Goal: Information Seeking & Learning: Learn about a topic

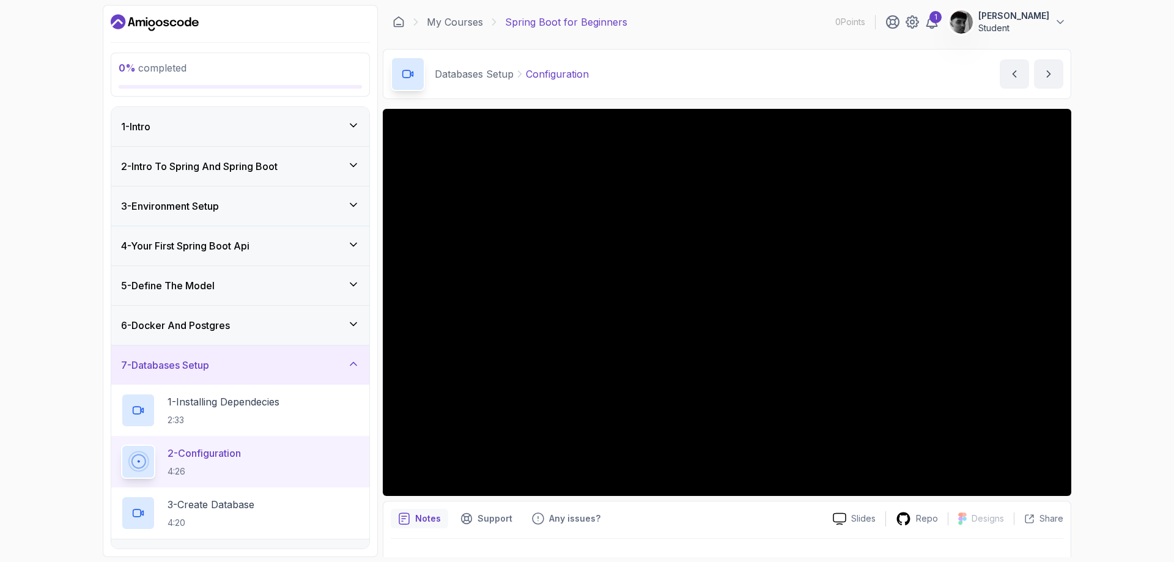
scroll to position [35, 0]
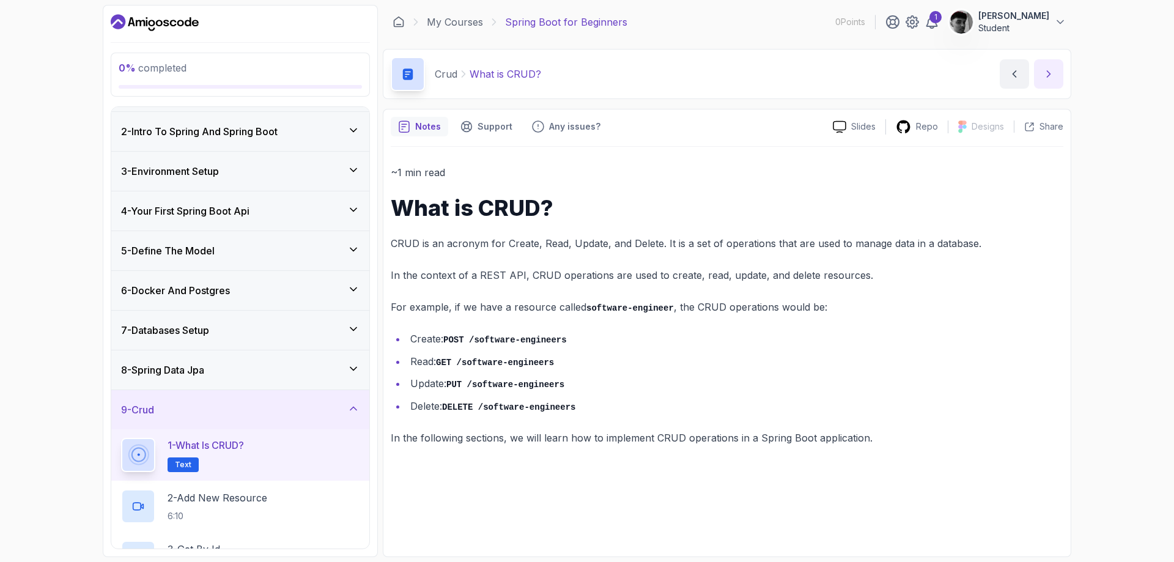
click at [1039, 83] on button "next content" at bounding box center [1048, 73] width 29 height 29
